Goal: Find specific page/section: Find specific page/section

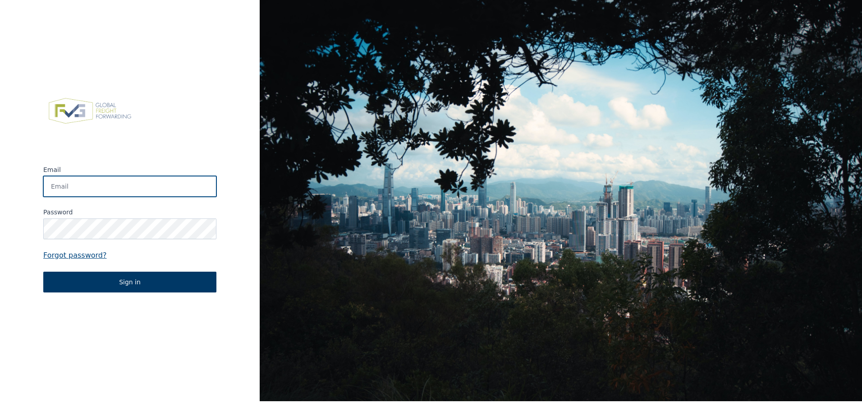
type input "[EMAIL_ADDRESS][PERSON_NAME][DOMAIN_NAME]"
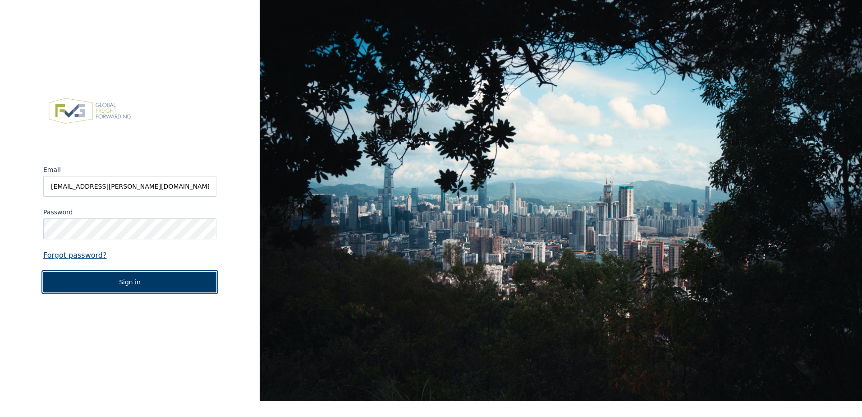
click at [127, 280] on button "Sign in" at bounding box center [129, 281] width 173 height 21
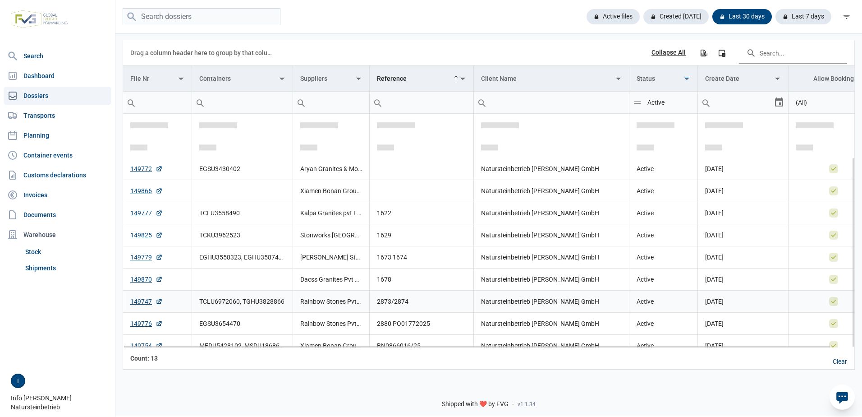
scroll to position [54, 0]
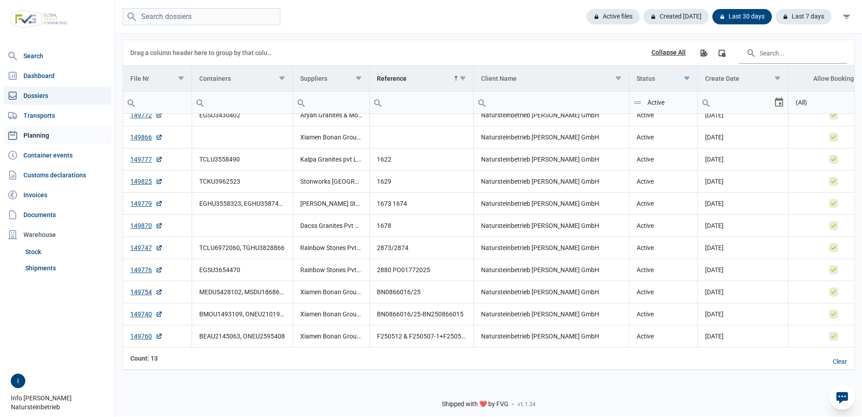
click at [38, 136] on link "Planning" at bounding box center [58, 135] width 108 height 18
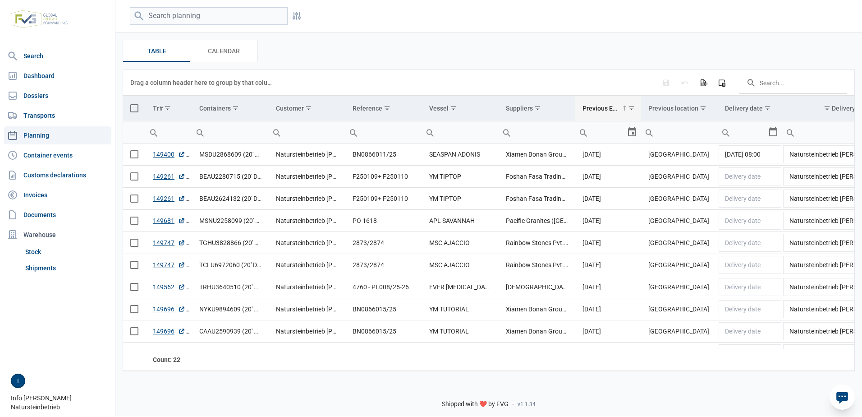
click at [603, 109] on div "Previous ETA" at bounding box center [600, 108] width 37 height 7
click at [208, 21] on input "search" at bounding box center [209, 16] width 158 height 18
type input "cameleon"
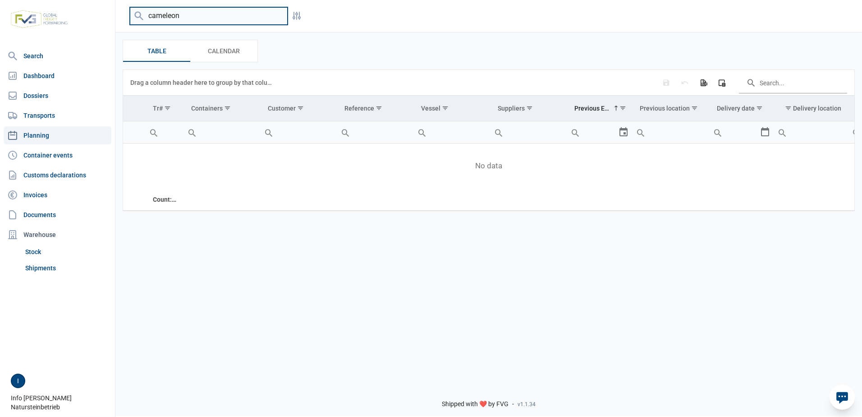
drag, startPoint x: 206, startPoint y: 16, endPoint x: 139, endPoint y: 14, distance: 67.2
click at [139, 14] on div "cameleon" at bounding box center [209, 16] width 158 height 18
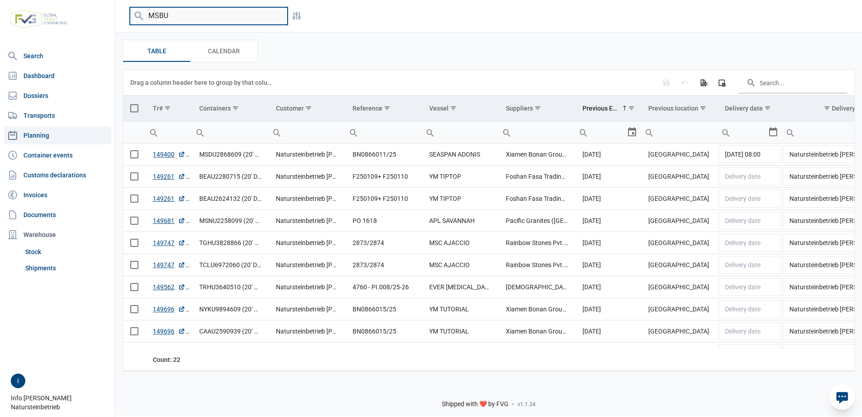
type input "MSBU"
